Goal: Find contact information: Find contact information

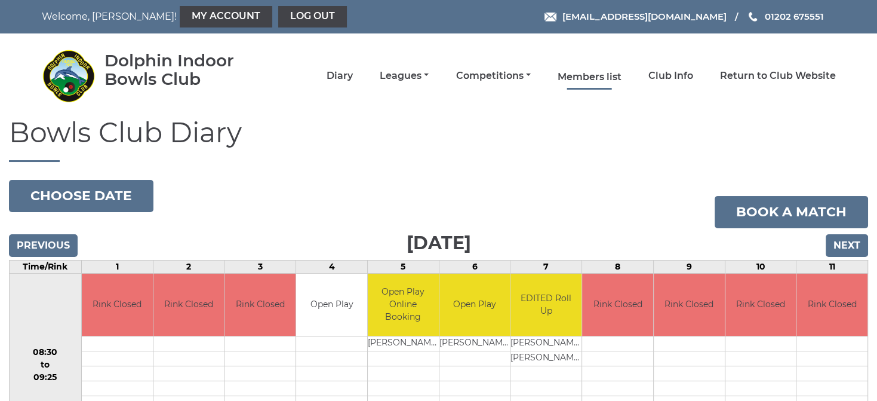
click at [604, 70] on link "Members list" at bounding box center [590, 76] width 64 height 13
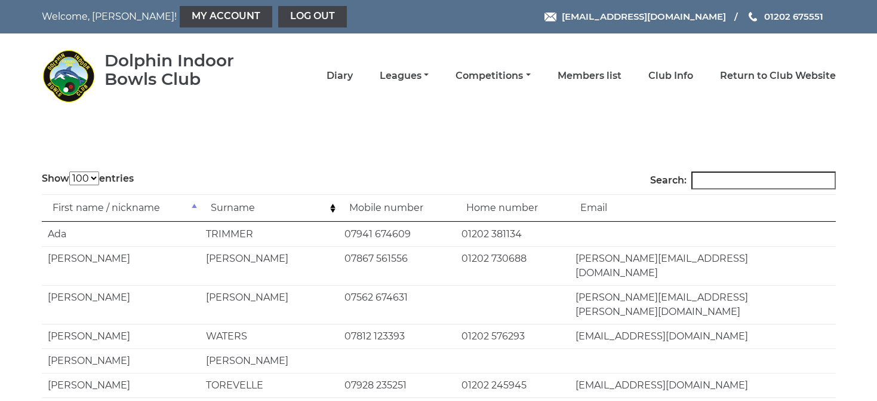
select select "100"
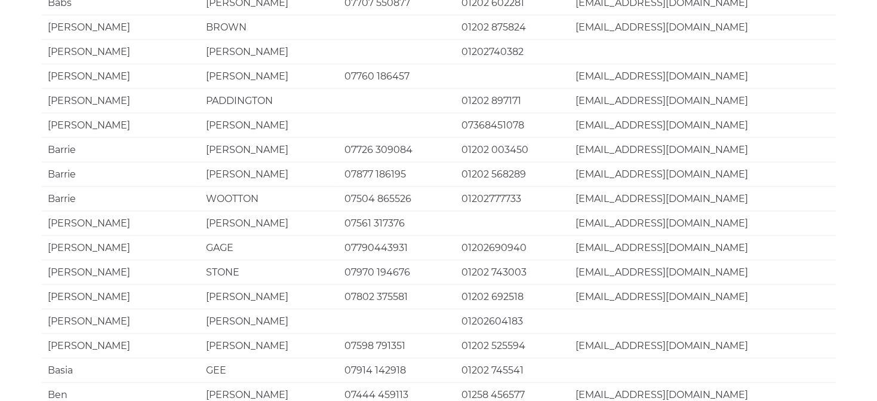
scroll to position [2351, 0]
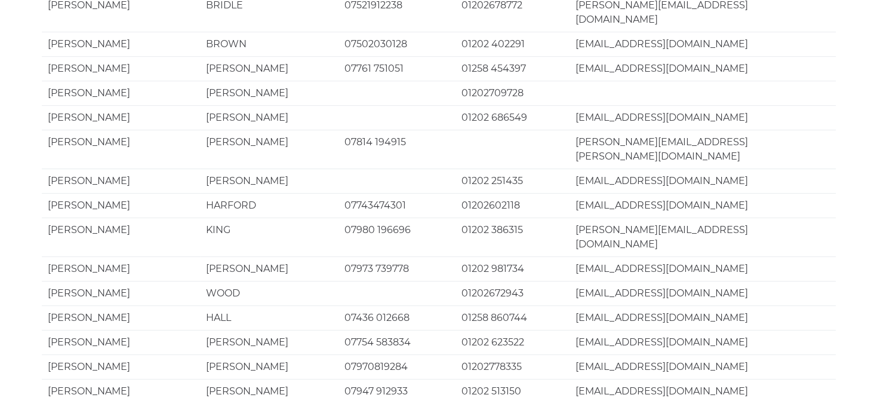
scroll to position [333, 0]
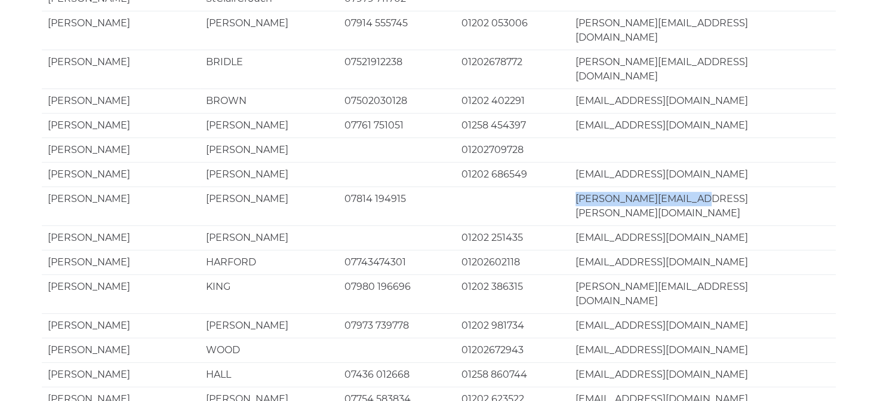
drag, startPoint x: 576, startPoint y: 167, endPoint x: 693, endPoint y: 166, distance: 116.4
click at [693, 186] on td "[PERSON_NAME][EMAIL_ADDRESS][PERSON_NAME][DOMAIN_NAME]" at bounding box center [703, 205] width 266 height 39
copy td "[PERSON_NAME][EMAIL_ADDRESS][PERSON_NAME][DOMAIN_NAME]"
